Goal: Information Seeking & Learning: Learn about a topic

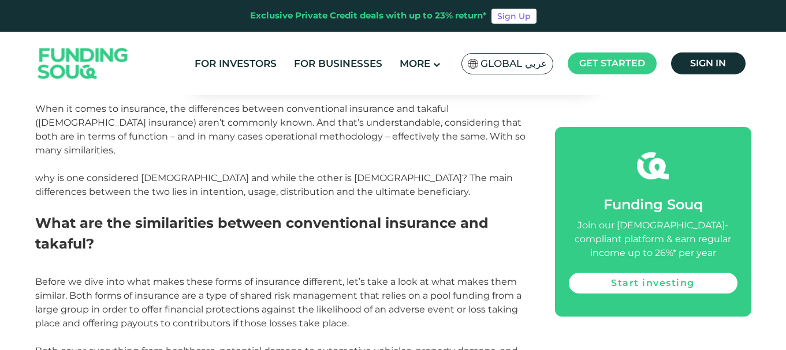
scroll to position [399, 0]
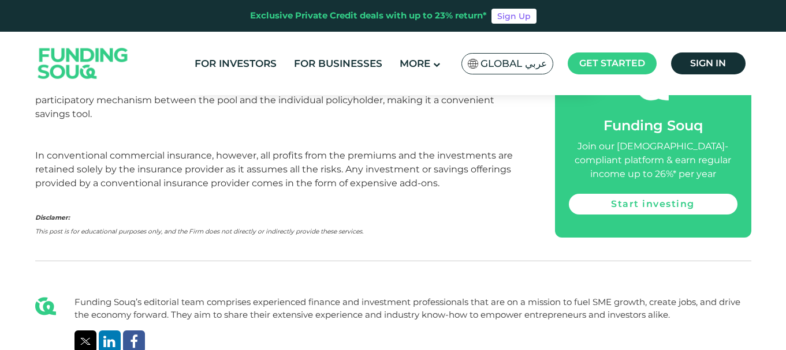
scroll to position [1868, 0]
